Goal: Navigation & Orientation: Find specific page/section

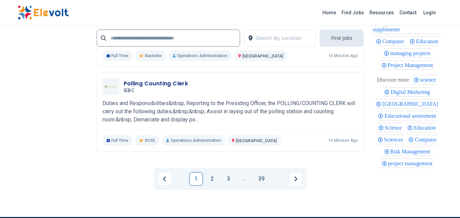
scroll to position [1601, 0]
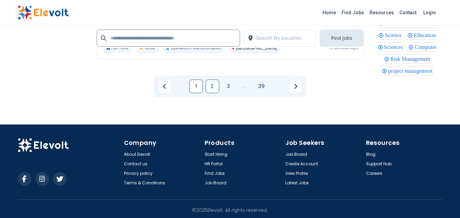
click at [211, 85] on link "2" at bounding box center [213, 87] width 14 height 14
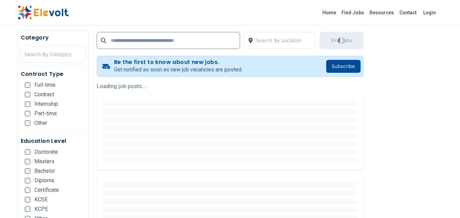
scroll to position [170, 0]
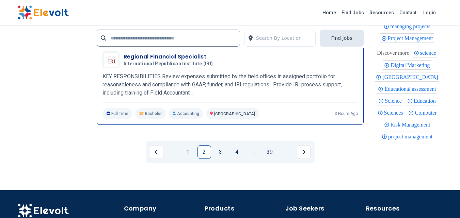
scroll to position [1560, 0]
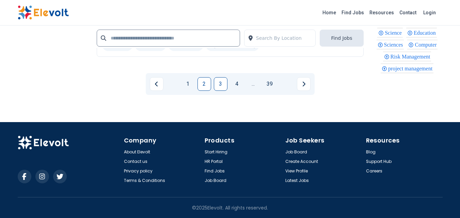
click at [216, 84] on link "3" at bounding box center [221, 84] width 14 height 14
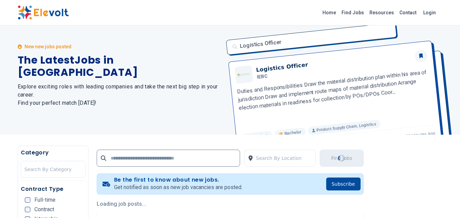
scroll to position [0, 0]
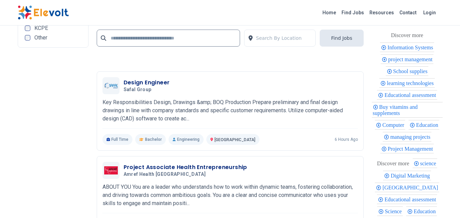
scroll to position [1498, 0]
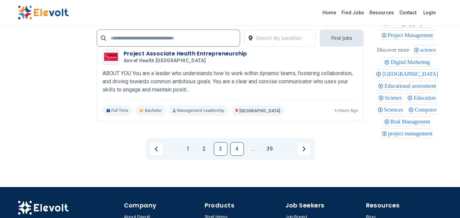
click at [234, 156] on link "4" at bounding box center [237, 149] width 14 height 14
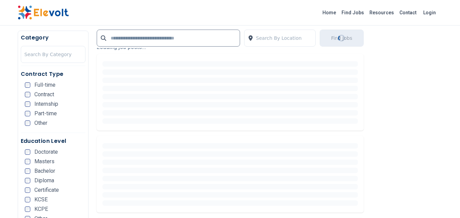
scroll to position [210, 0]
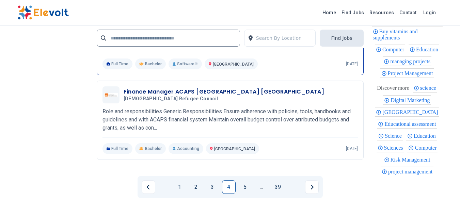
scroll to position [1498, 0]
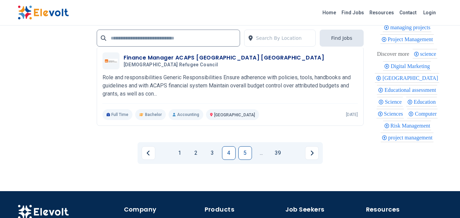
click at [242, 160] on link "5" at bounding box center [245, 153] width 14 height 14
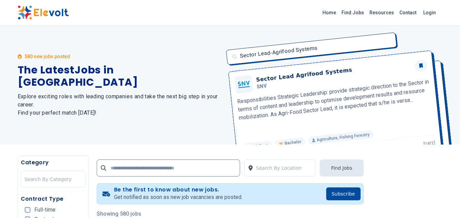
scroll to position [102, 0]
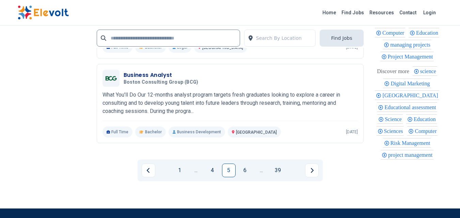
scroll to position [1567, 0]
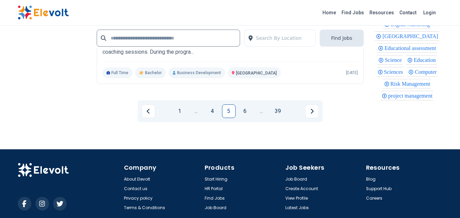
click at [246, 118] on link "6" at bounding box center [245, 112] width 14 height 14
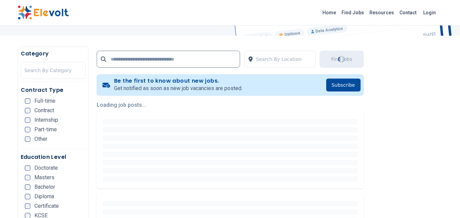
scroll to position [136, 0]
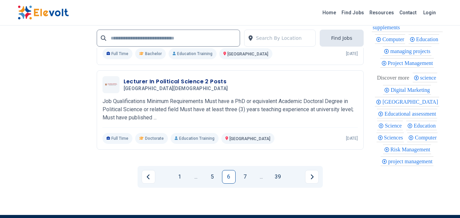
scroll to position [1464, 0]
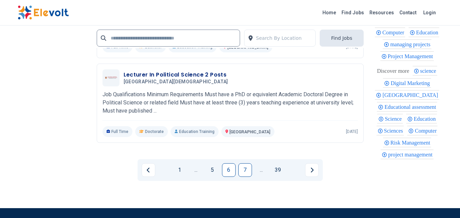
click at [242, 177] on link "7" at bounding box center [245, 170] width 14 height 14
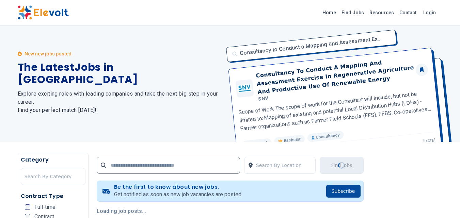
scroll to position [0, 0]
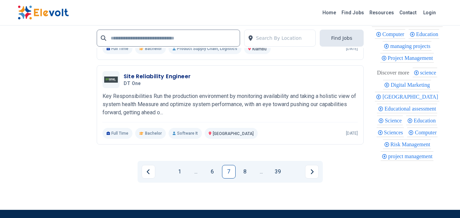
scroll to position [1464, 0]
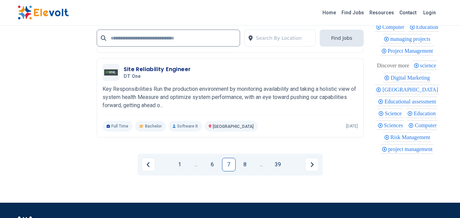
click at [242, 166] on link "8" at bounding box center [245, 165] width 14 height 14
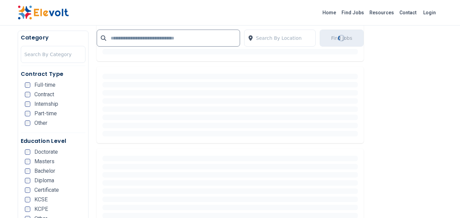
scroll to position [238, 0]
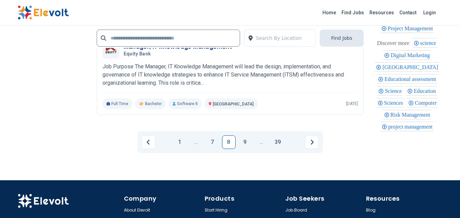
scroll to position [1533, 0]
